Goal: Transaction & Acquisition: Purchase product/service

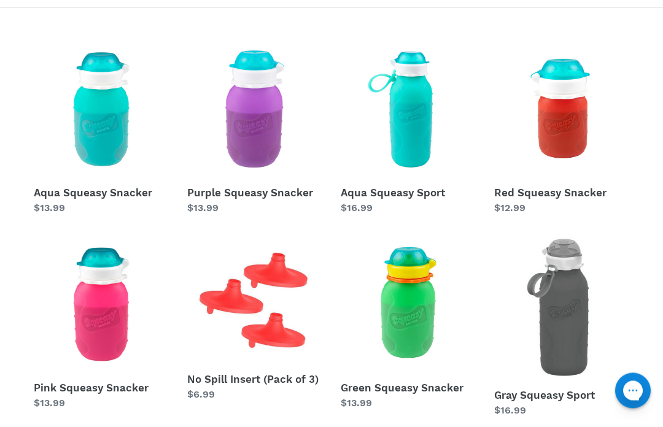
scroll to position [262, 0]
click at [114, 197] on link "Aqua Squeasy Snacker" at bounding box center [101, 129] width 135 height 174
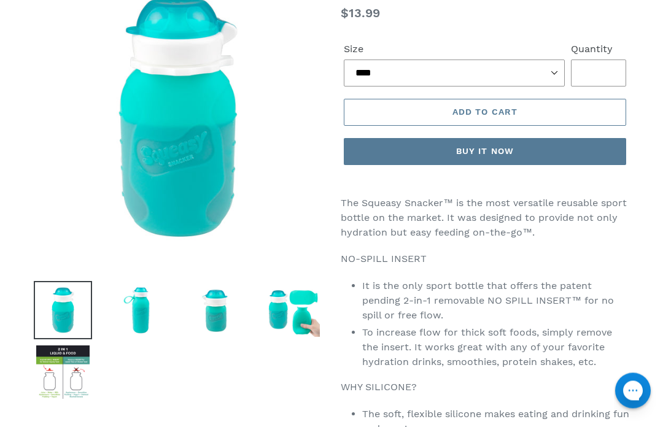
scroll to position [142, 0]
click at [69, 389] on img at bounding box center [63, 372] width 58 height 58
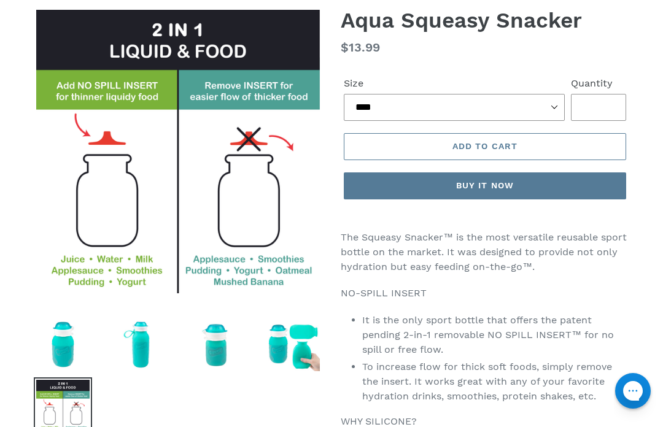
click at [145, 351] on img at bounding box center [140, 345] width 58 height 58
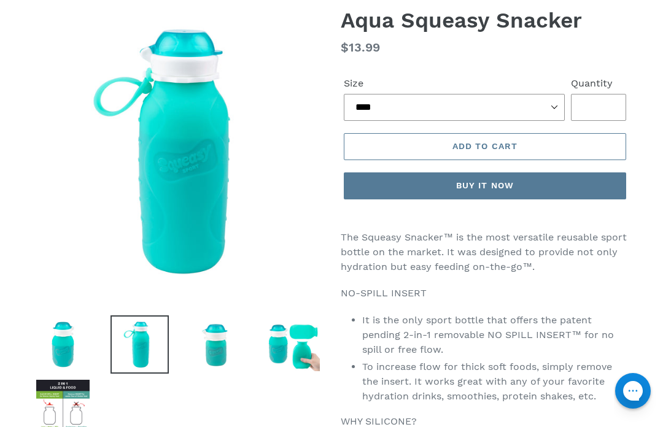
click at [214, 356] on img at bounding box center [216, 345] width 58 height 58
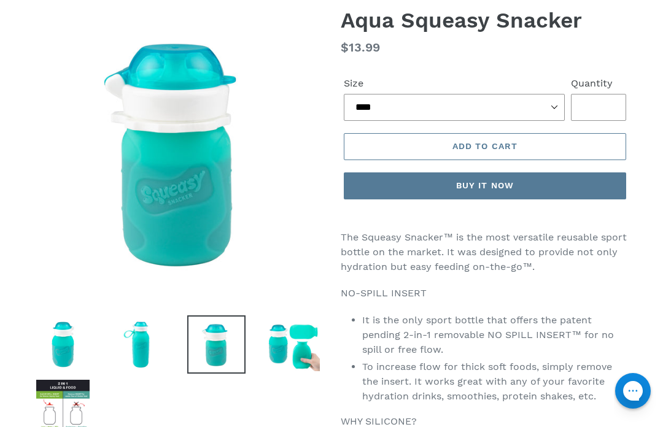
click at [267, 350] on img at bounding box center [293, 345] width 58 height 58
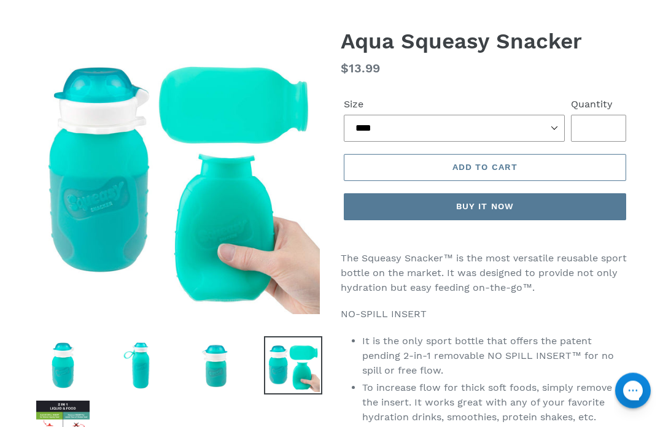
scroll to position [0, 0]
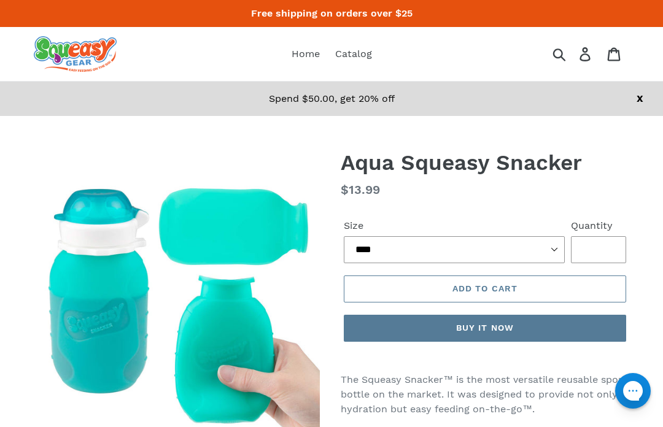
click at [308, 58] on span "Home" at bounding box center [306, 54] width 28 height 12
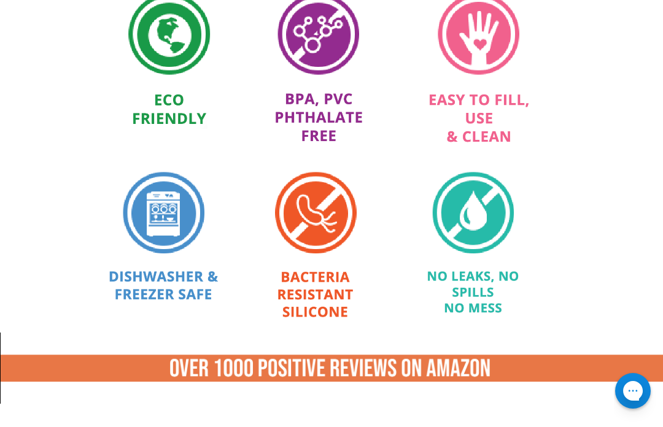
scroll to position [924, 0]
